Goal: Information Seeking & Learning: Check status

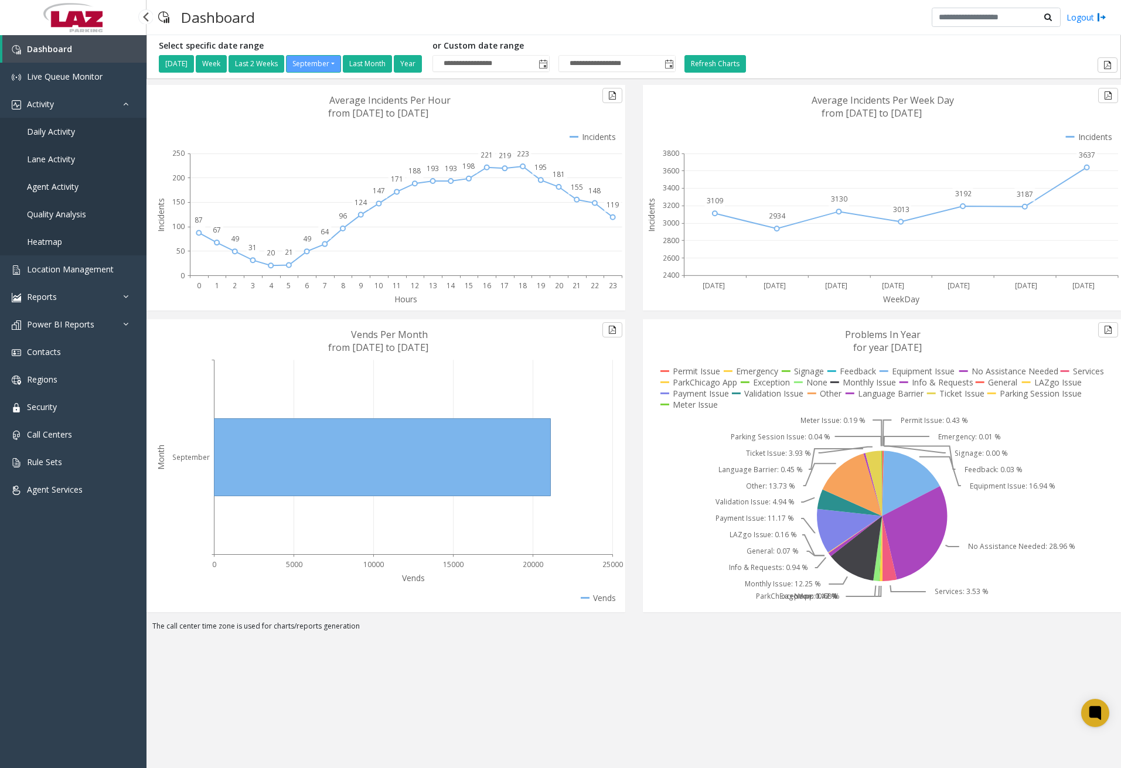
click at [62, 133] on span "Daily Activity" at bounding box center [51, 131] width 48 height 11
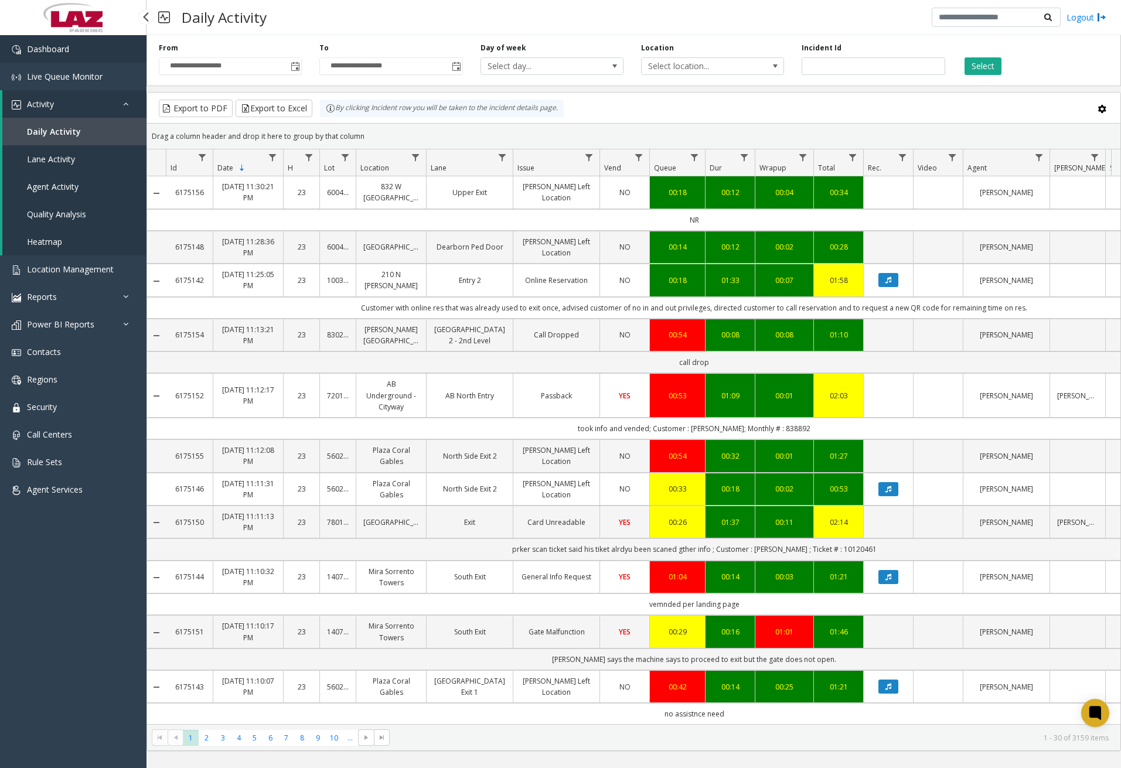
click at [105, 53] on link "Dashboard" at bounding box center [73, 49] width 147 height 28
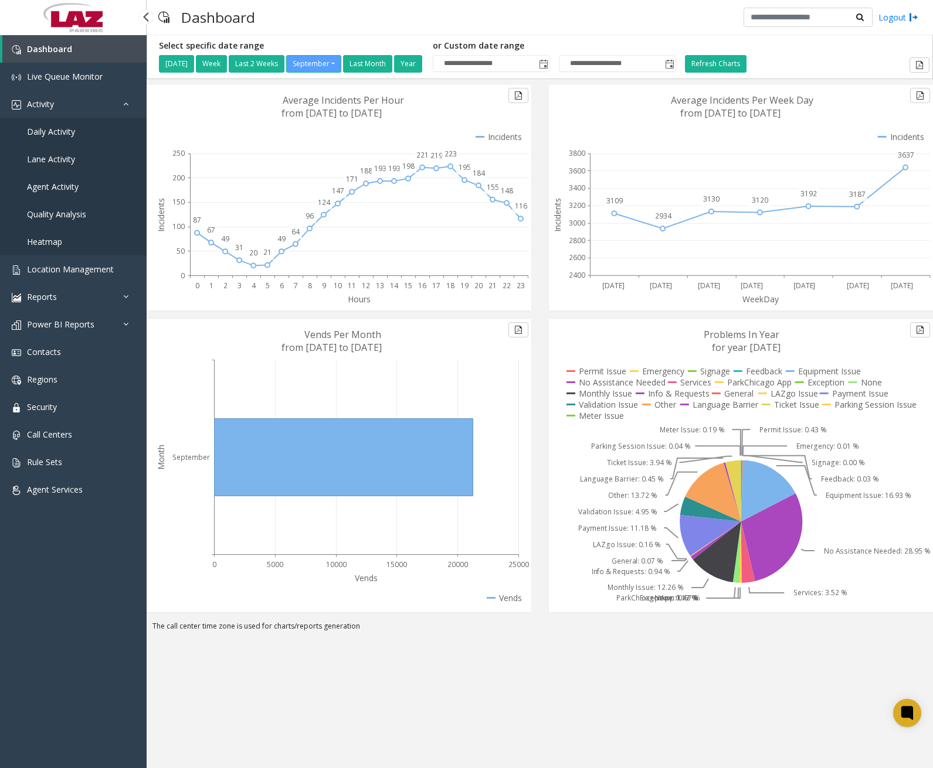
click at [86, 134] on link "Daily Activity" at bounding box center [73, 132] width 147 height 28
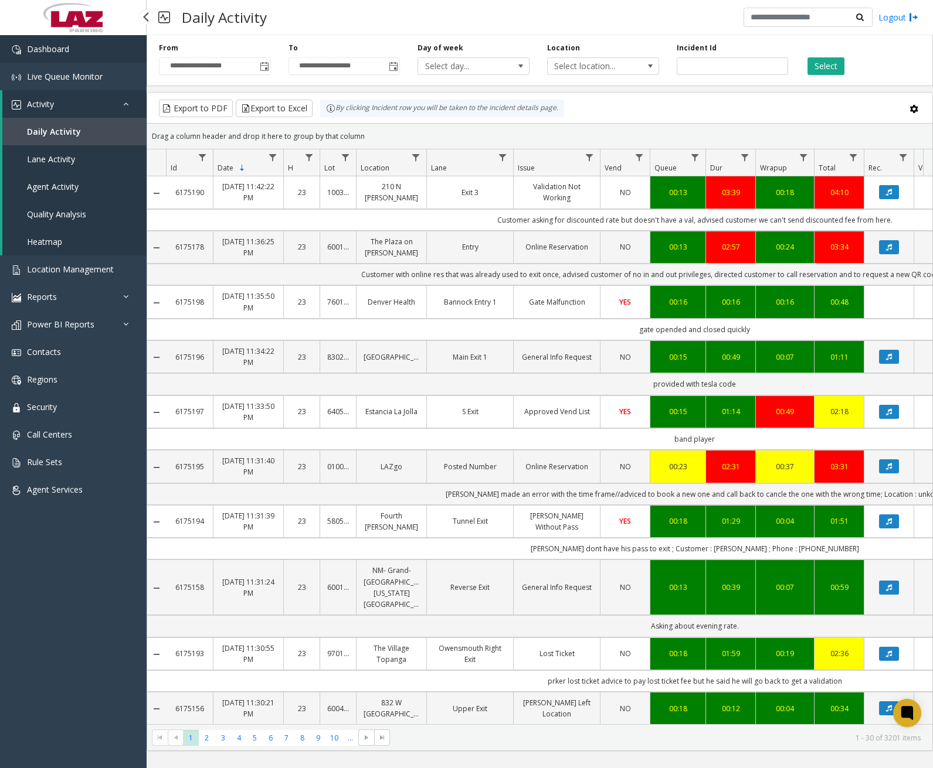
click at [101, 50] on link "Dashboard" at bounding box center [73, 49] width 147 height 28
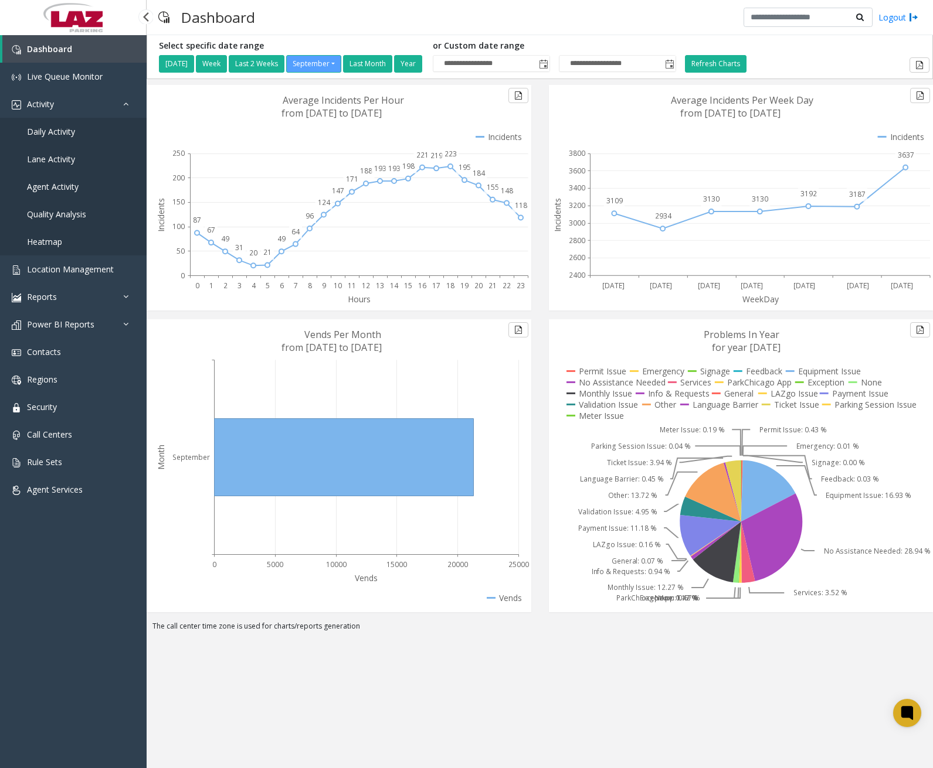
click at [69, 135] on span "Daily Activity" at bounding box center [51, 131] width 48 height 11
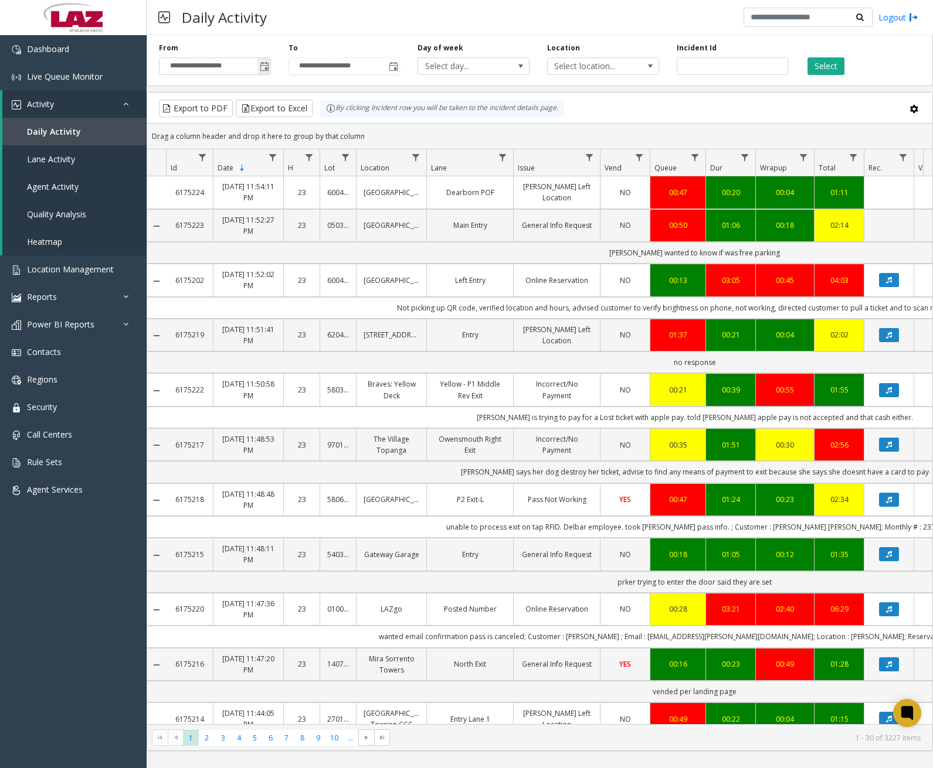
click at [263, 70] on span "Toggle popup" at bounding box center [264, 66] width 9 height 9
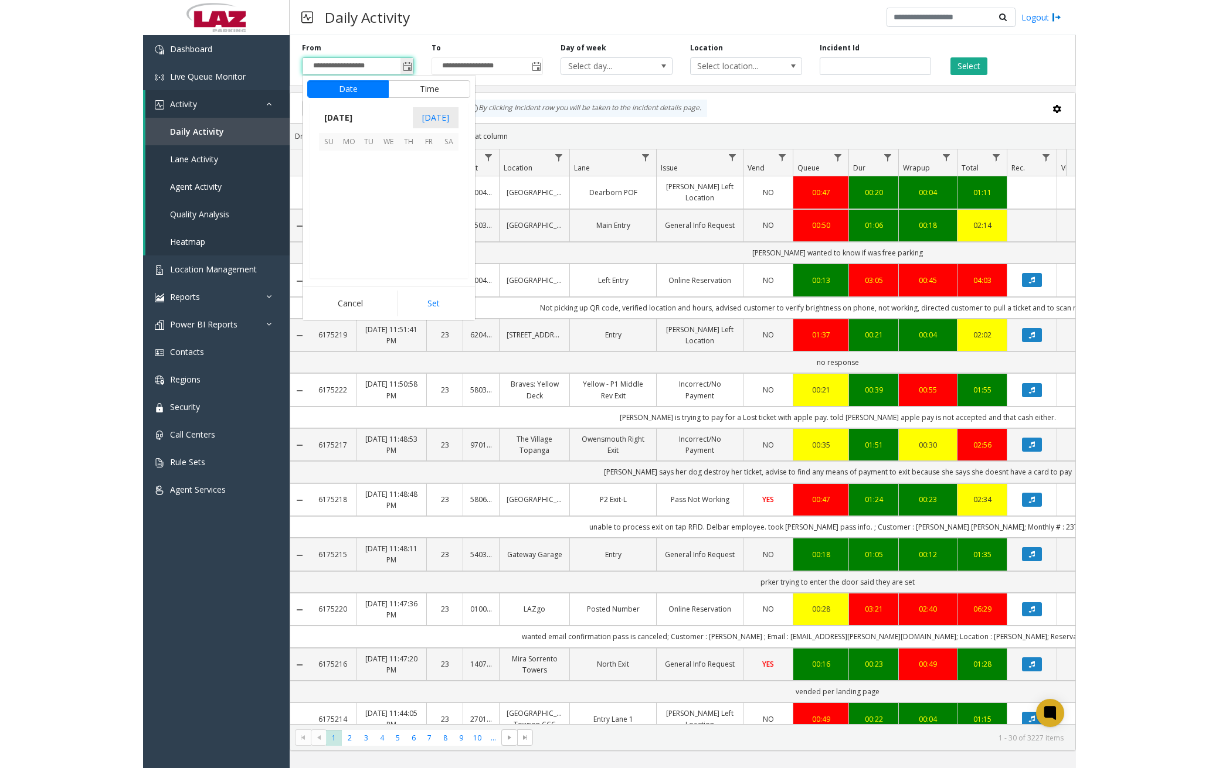
scroll to position [210361, 0]
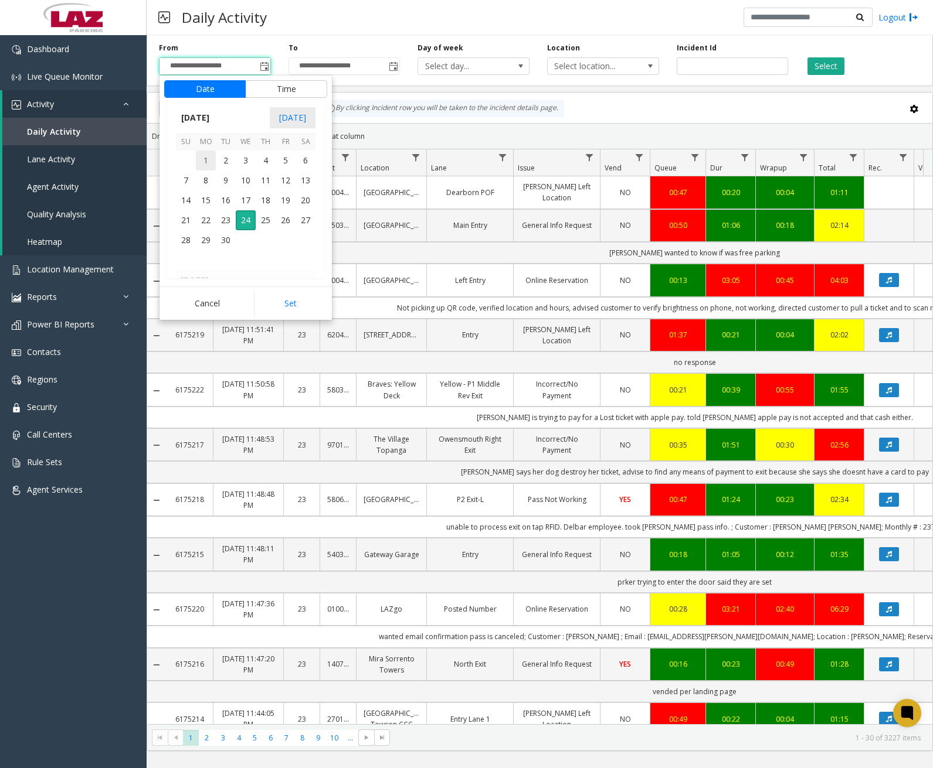
click at [203, 161] on span "1" at bounding box center [206, 161] width 20 height 20
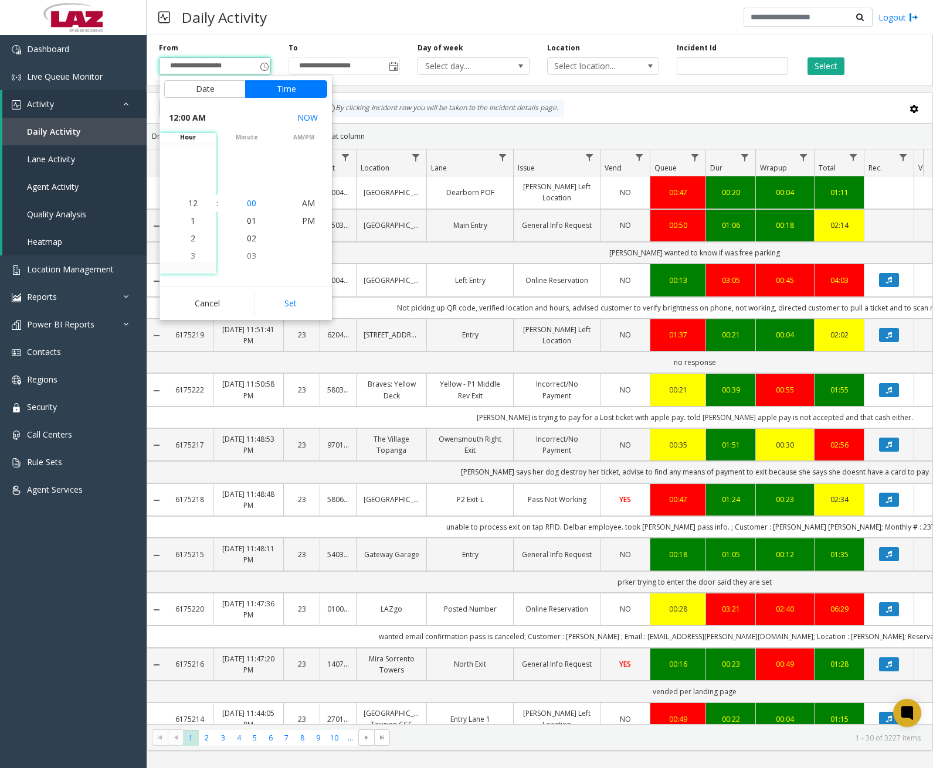
drag, startPoint x: 186, startPoint y: 203, endPoint x: 236, endPoint y: 203, distance: 49.2
click at [188, 203] on span "12" at bounding box center [192, 203] width 9 height 11
click at [250, 204] on span "00" at bounding box center [251, 203] width 9 height 11
click at [304, 207] on span "AM" at bounding box center [308, 203] width 13 height 11
click at [311, 205] on li "AM" at bounding box center [308, 204] width 41 height 18
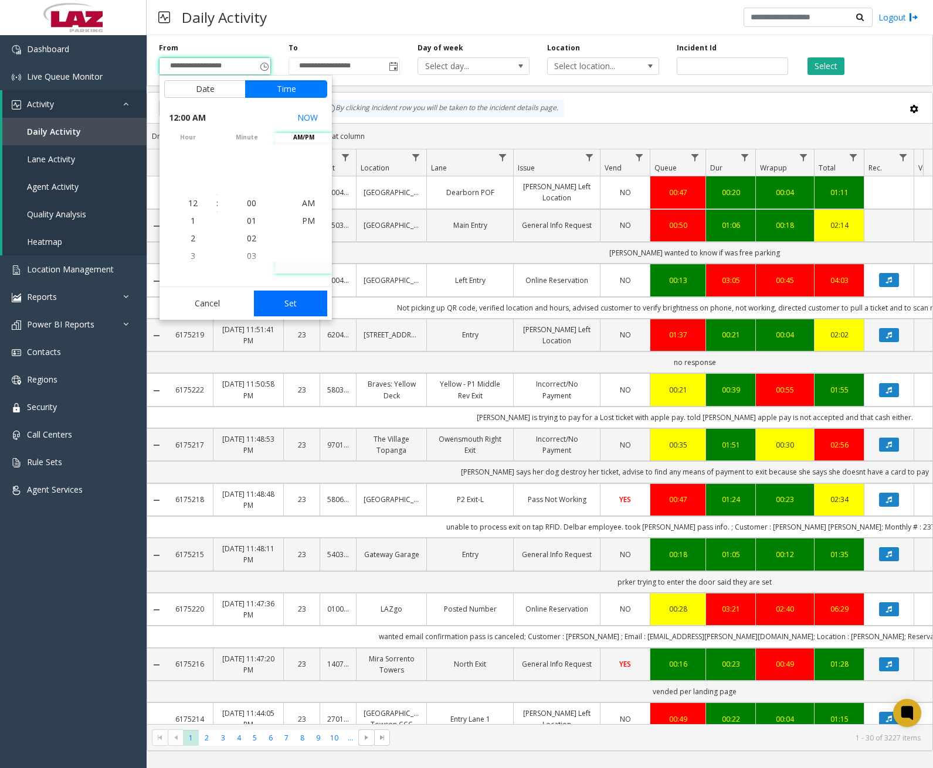
click at [305, 300] on button "Set" at bounding box center [291, 304] width 74 height 26
type input "**********"
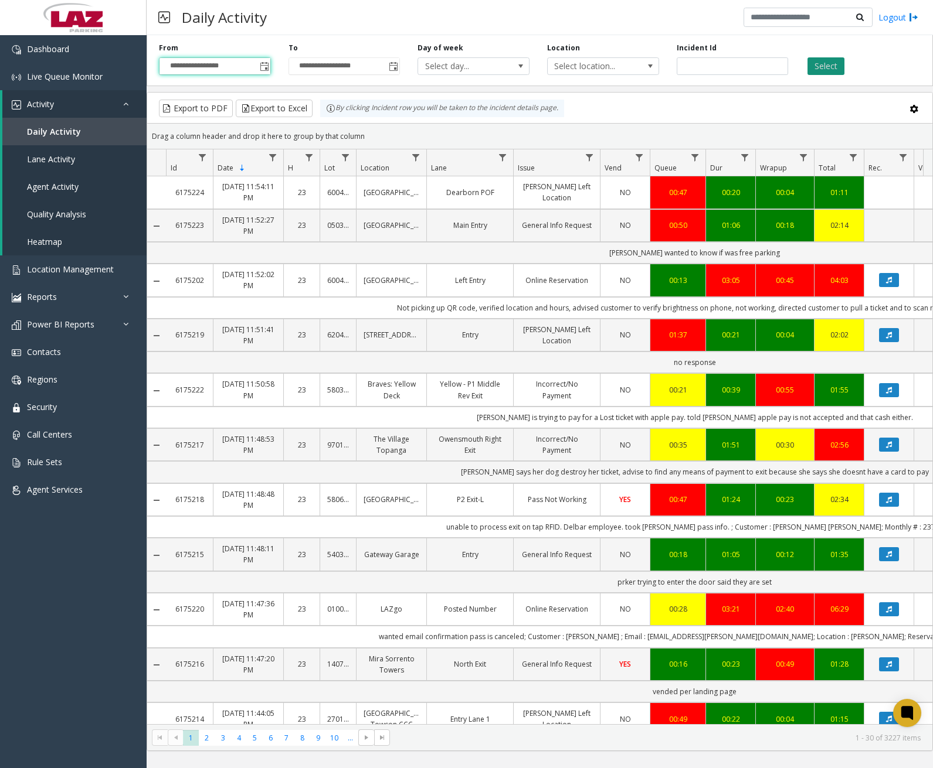
click at [828, 62] on button "Select" at bounding box center [825, 66] width 37 height 18
click at [418, 159] on span "Data table" at bounding box center [415, 157] width 9 height 9
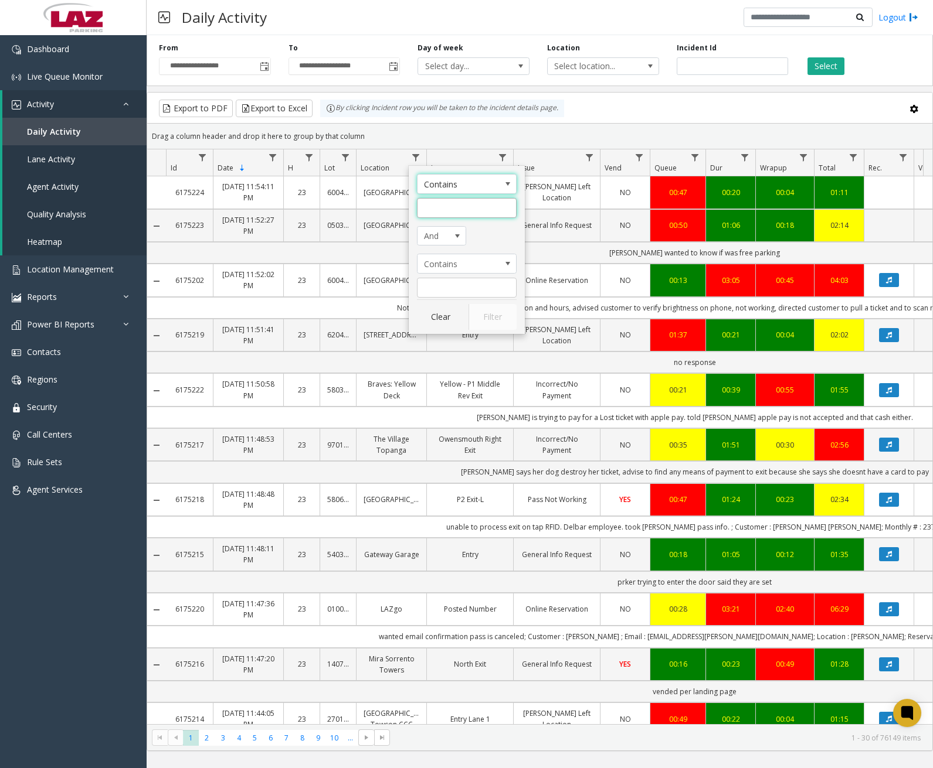
click at [449, 207] on input "Location Filter" at bounding box center [467, 208] width 100 height 20
type input "*******"
click at [480, 317] on button "Filter" at bounding box center [492, 317] width 48 height 26
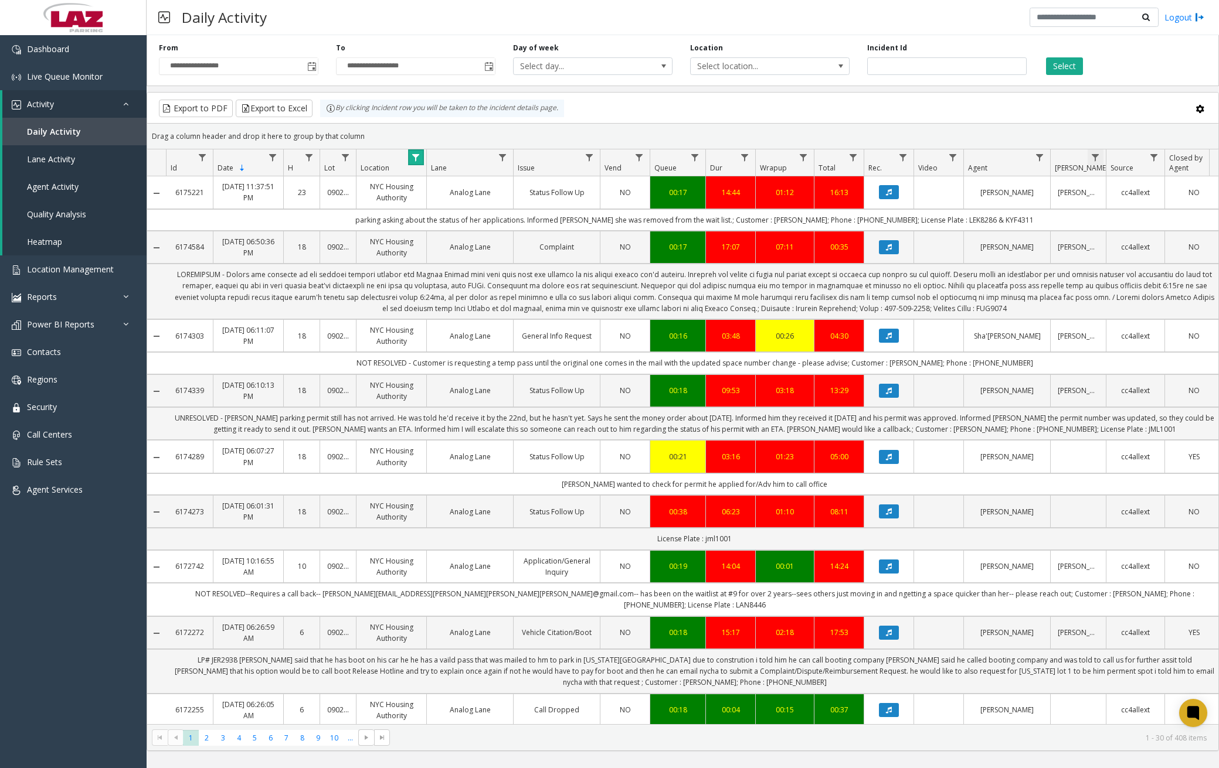
click at [1098, 158] on span "Data table" at bounding box center [1094, 157] width 9 height 9
click at [1115, 215] on input "Parker Filter" at bounding box center [1146, 208] width 100 height 20
type input "*****"
click at [1121, 314] on button "Filter" at bounding box center [1172, 317] width 48 height 26
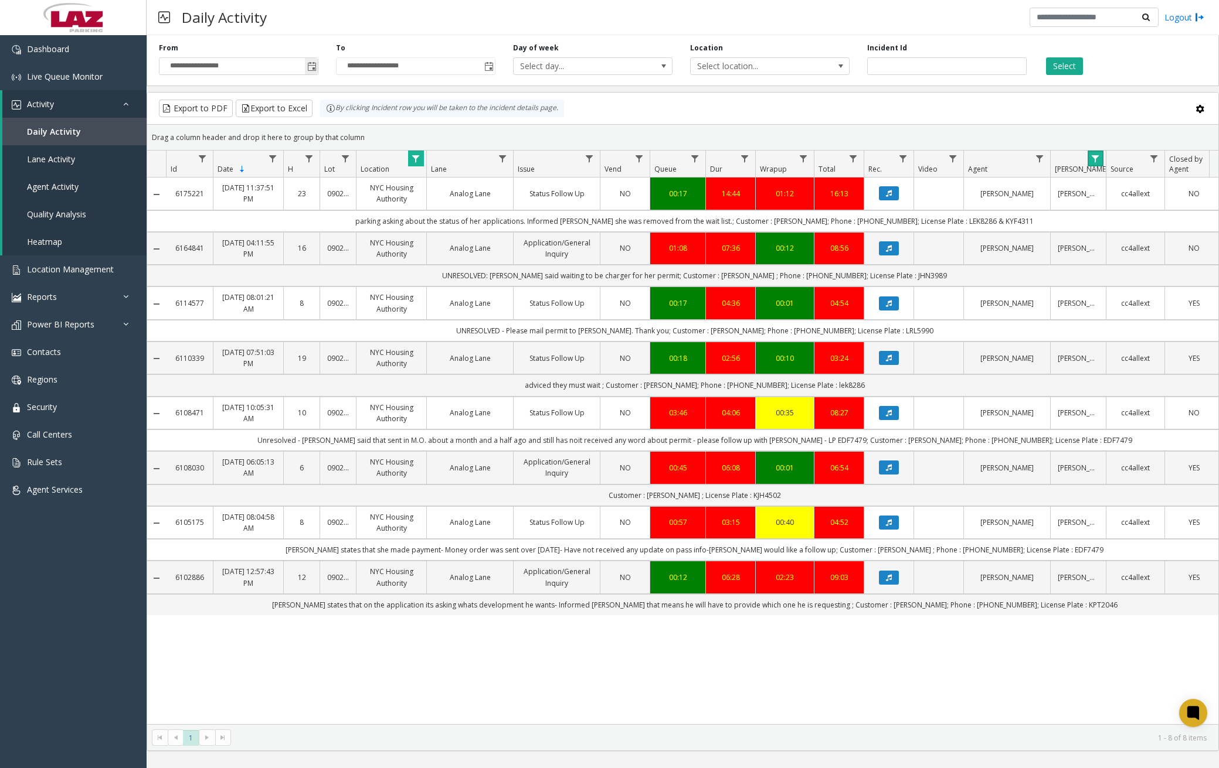
click at [317, 69] on span "Toggle popup" at bounding box center [311, 66] width 13 height 19
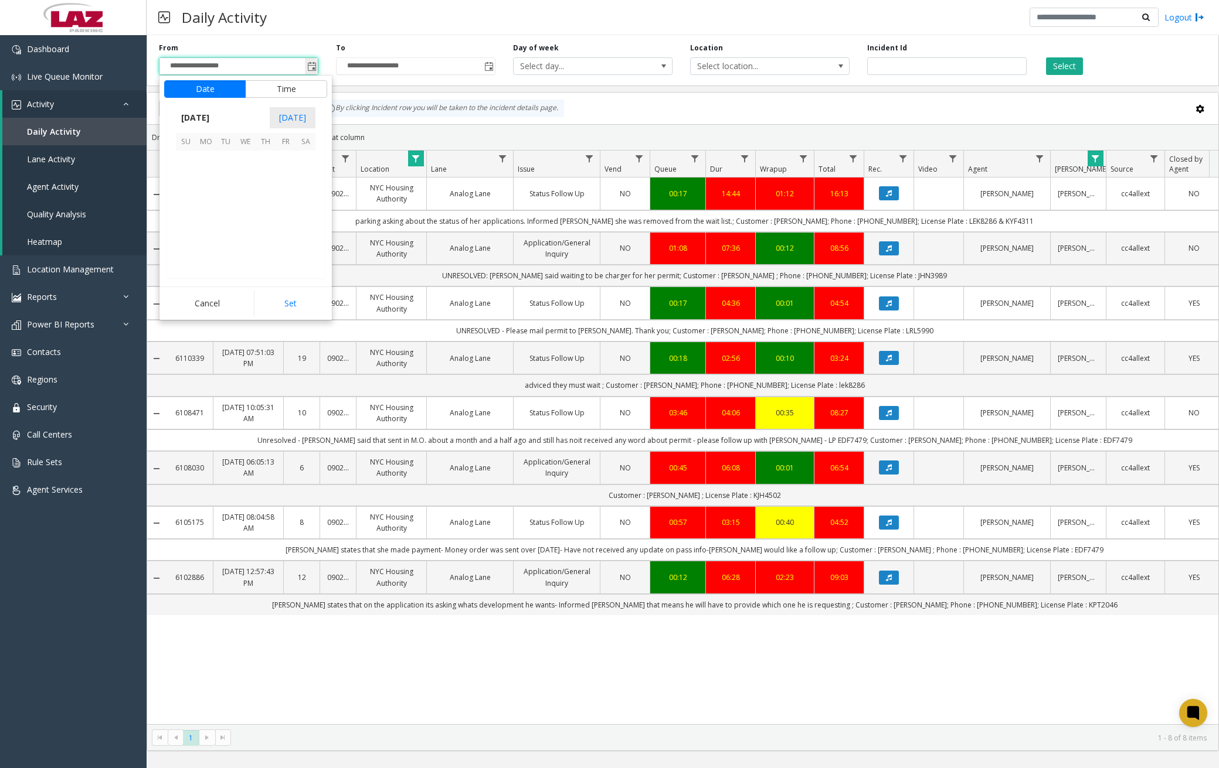
scroll to position [210361, 0]
click at [215, 118] on span "[DATE]" at bounding box center [195, 118] width 39 height 18
click at [270, 171] on span "Aug" at bounding box center [274, 171] width 28 height 28
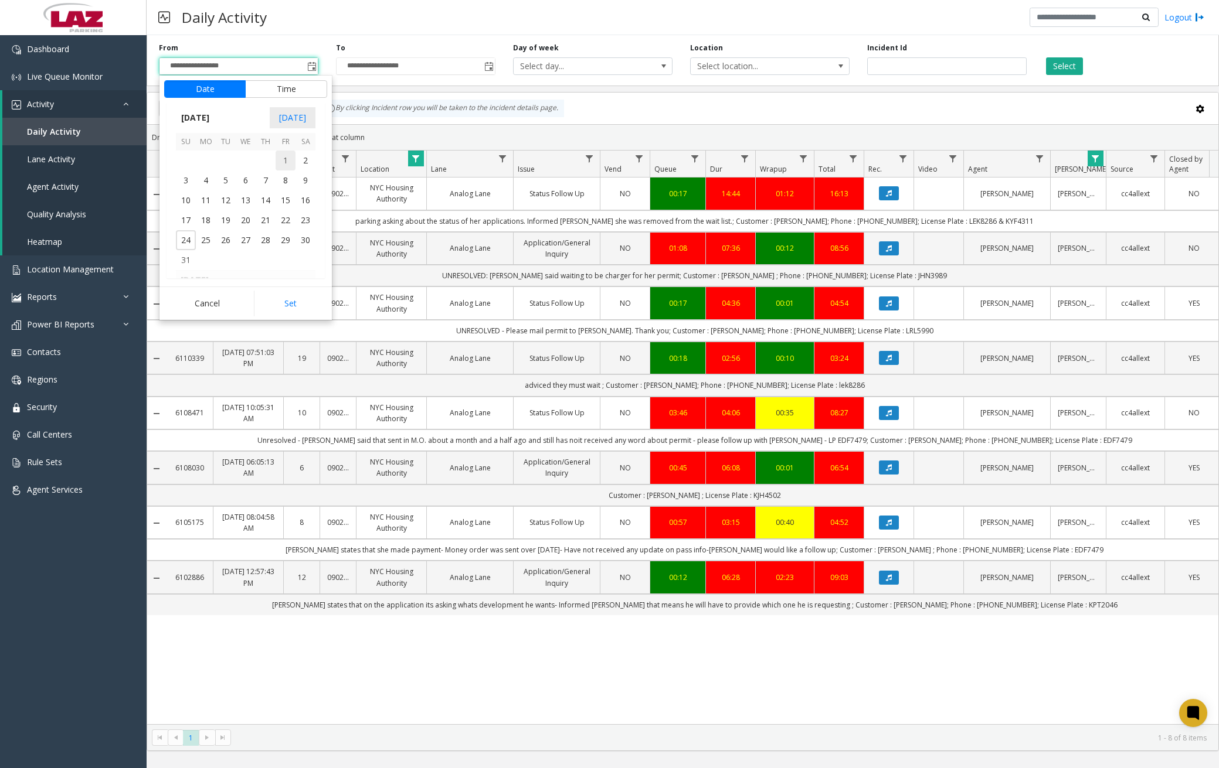
click at [282, 161] on span "1" at bounding box center [285, 161] width 20 height 20
click at [193, 201] on li "12" at bounding box center [192, 204] width 41 height 18
click at [247, 202] on span "00" at bounding box center [251, 203] width 9 height 11
click at [311, 204] on li "AM" at bounding box center [308, 204] width 41 height 18
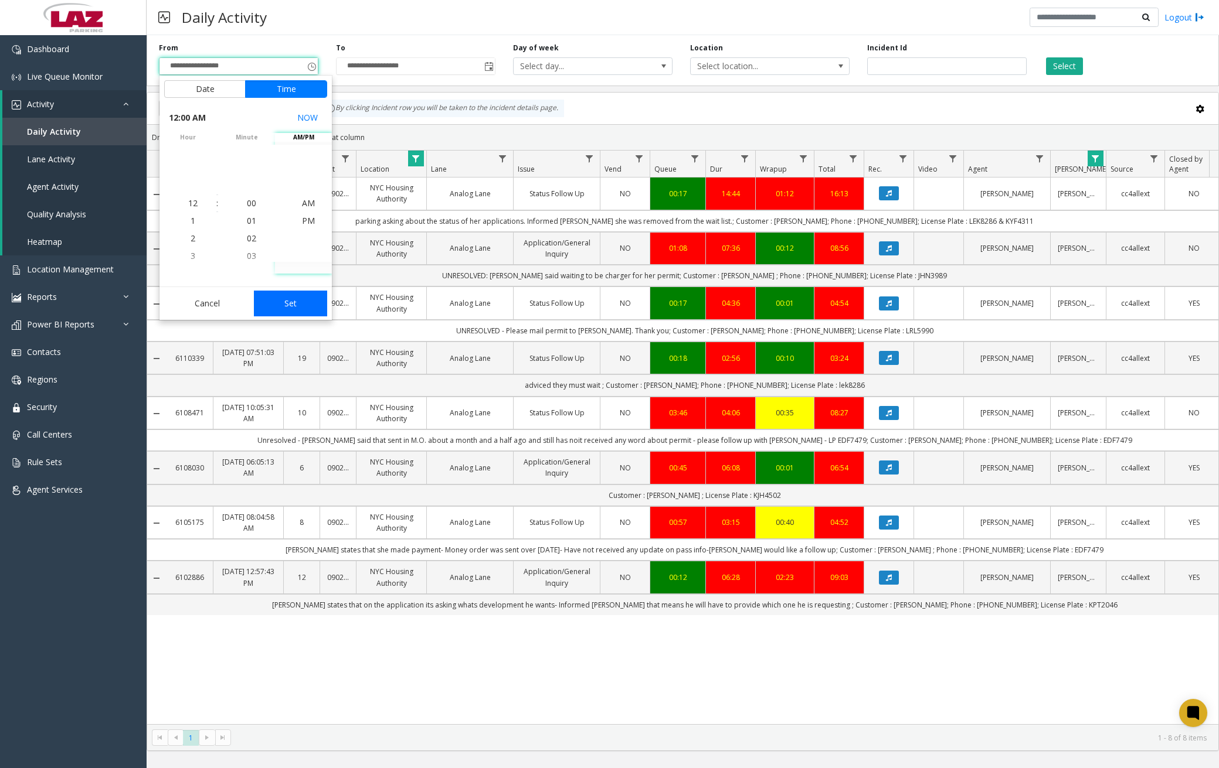
click at [290, 302] on button "Set" at bounding box center [291, 304] width 74 height 26
type input "**********"
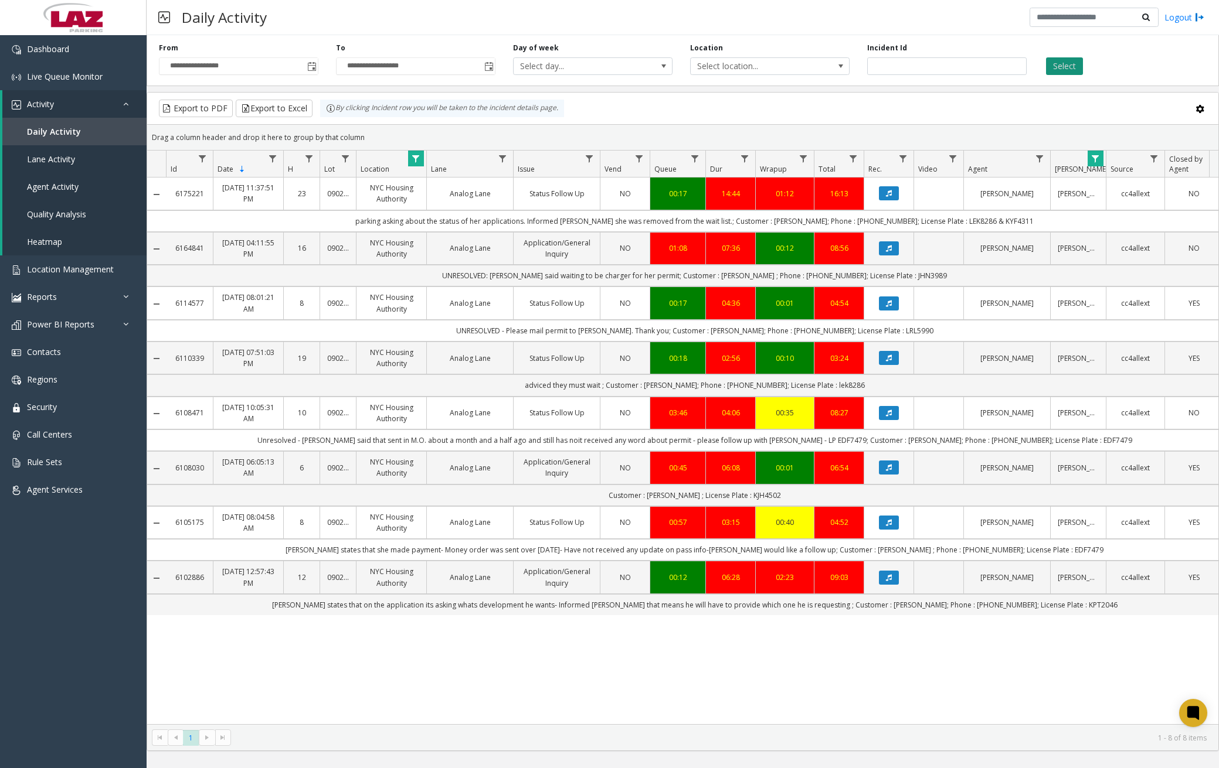
click at [1063, 64] on button "Select" at bounding box center [1064, 66] width 37 height 18
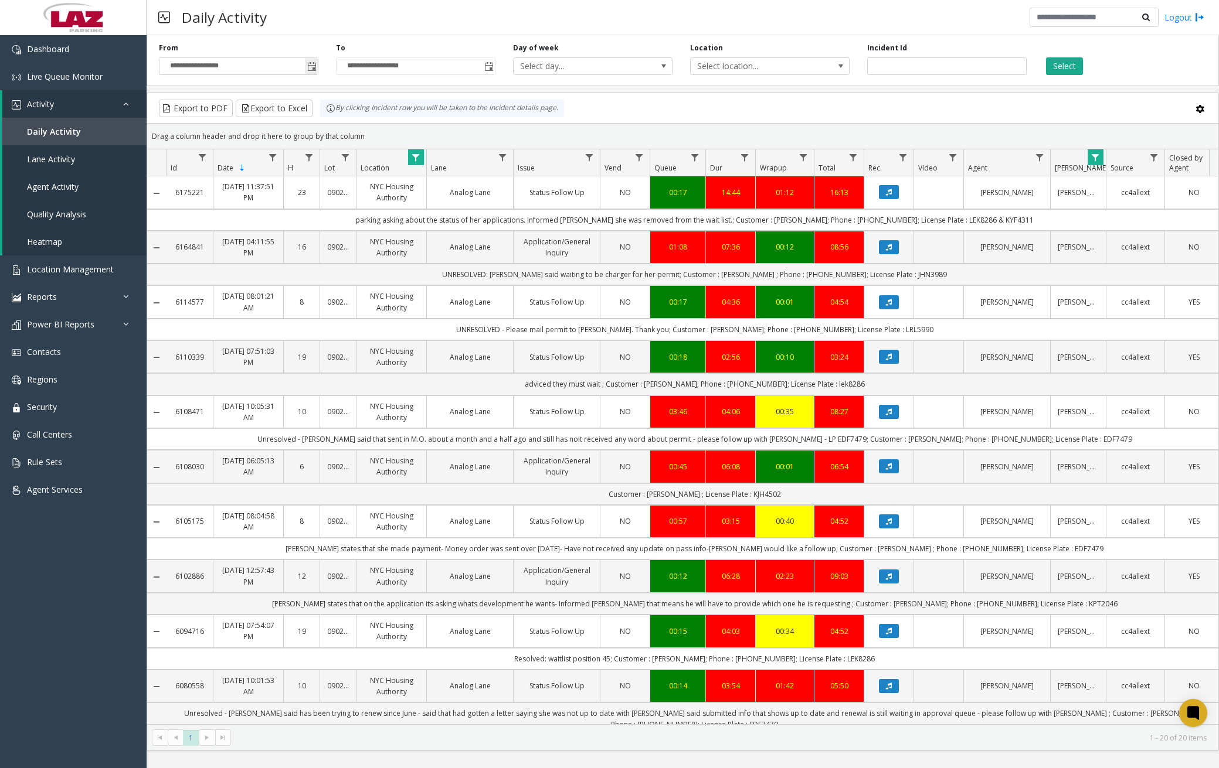
click at [318, 66] on span "**********" at bounding box center [238, 66] width 159 height 18
click at [316, 66] on span "Toggle popup" at bounding box center [311, 66] width 9 height 9
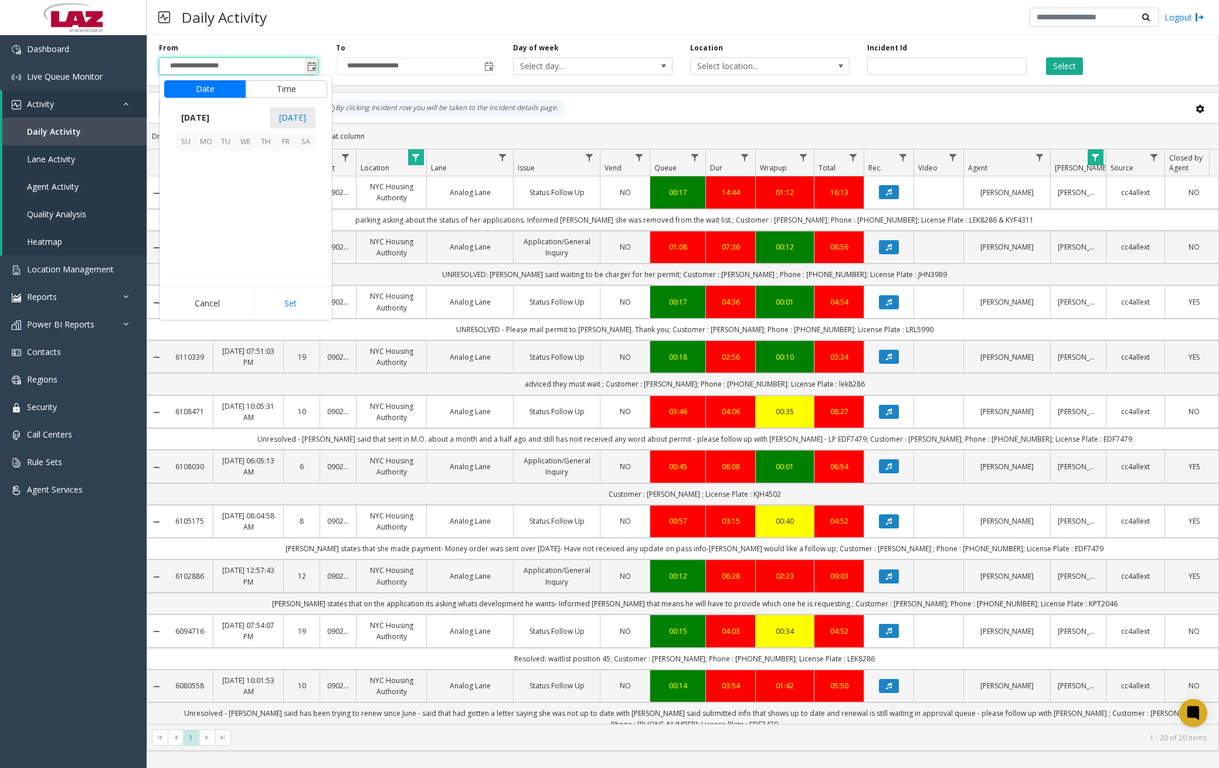
scroll to position [210361, 0]
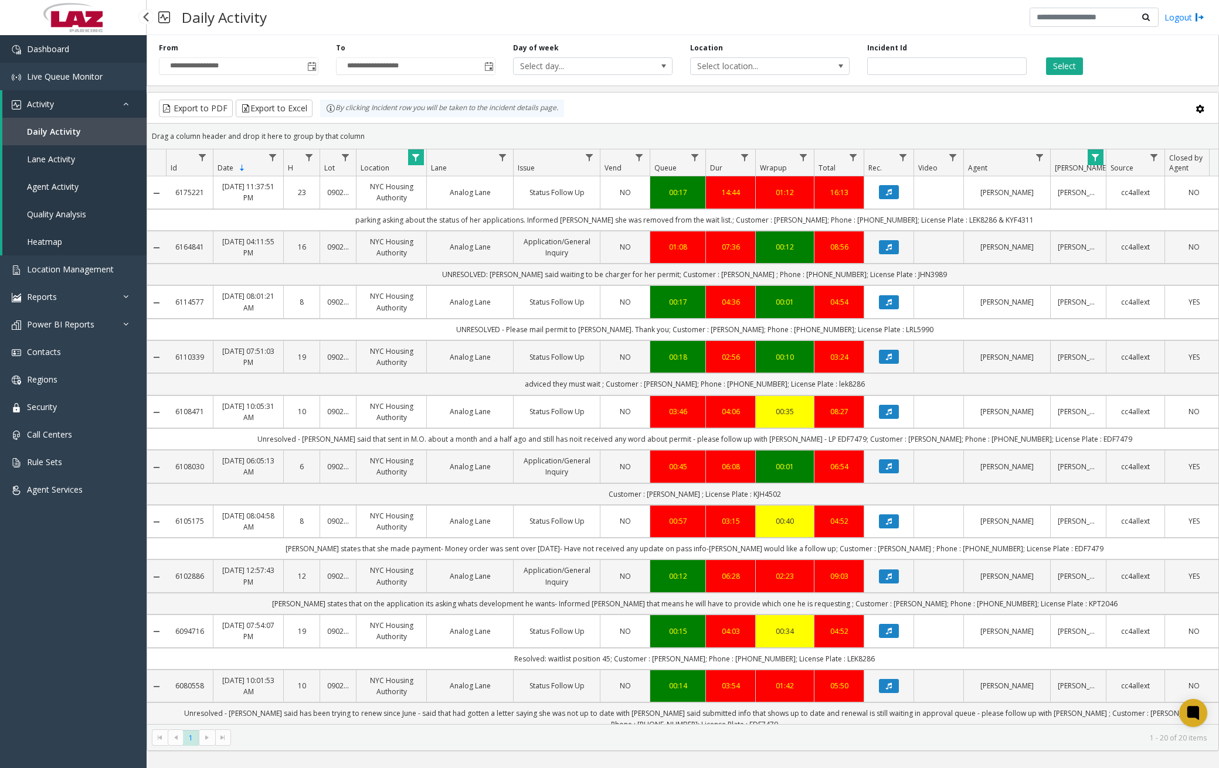
click at [87, 46] on link "Dashboard" at bounding box center [73, 49] width 147 height 28
